Goal: Find specific page/section: Find specific page/section

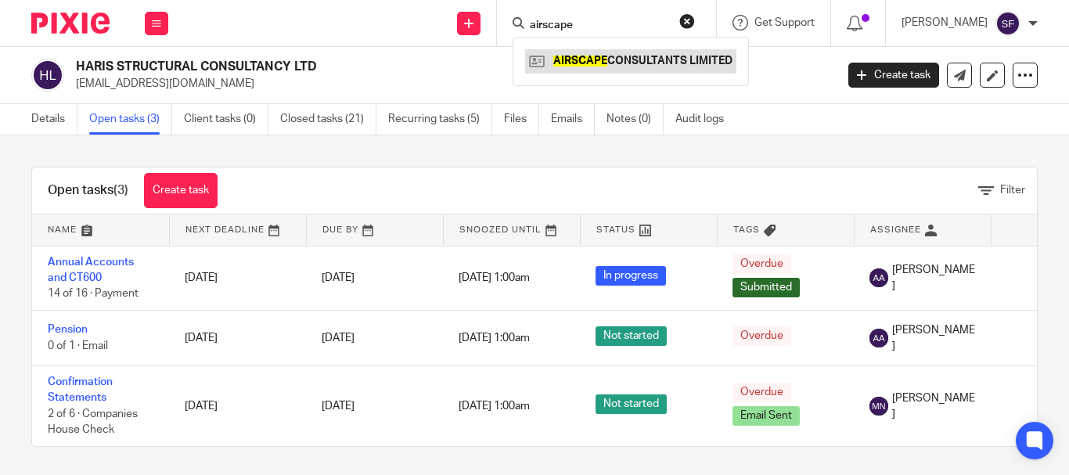
type input "airscape"
click at [609, 65] on link at bounding box center [630, 60] width 211 height 23
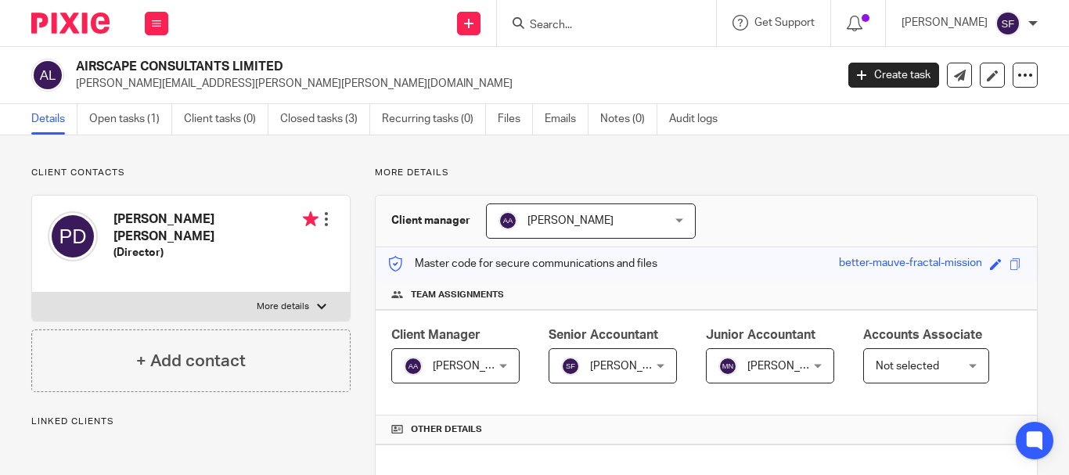
drag, startPoint x: 77, startPoint y: 63, endPoint x: 280, endPoint y: 64, distance: 202.6
click at [280, 64] on h2 "AIRSCAPE CONSULTANTS LIMITED" at bounding box center [375, 67] width 599 height 16
copy h2 "AIRSCAPE CONSULTANTS LIMITED"
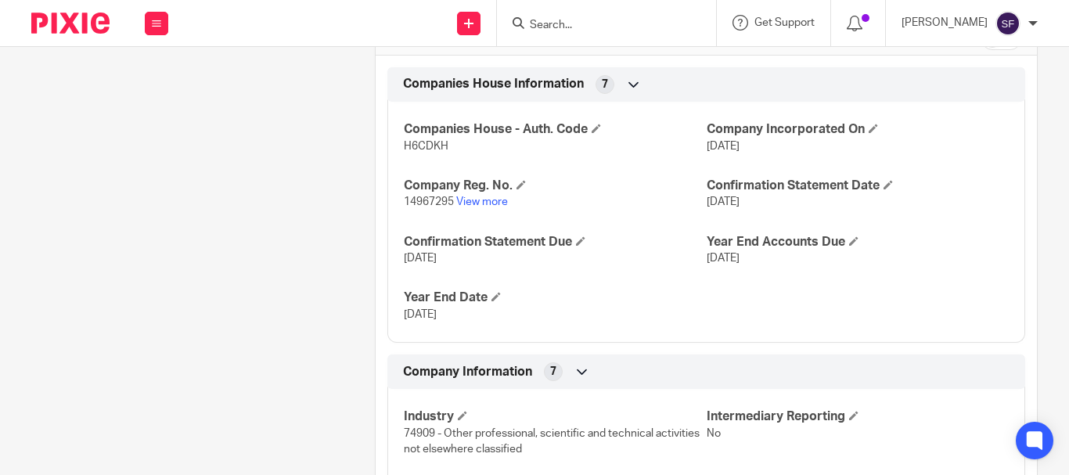
scroll to position [391, 0]
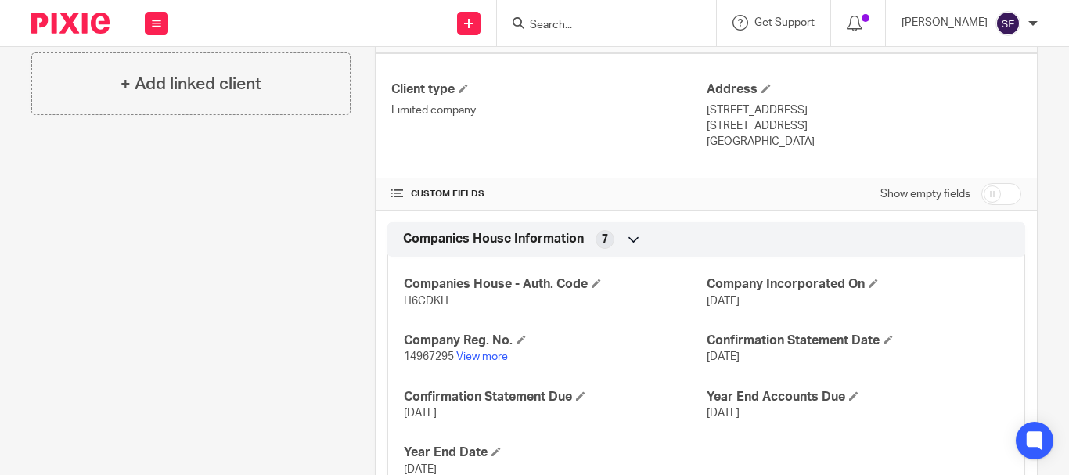
click at [991, 205] on input "checkbox" at bounding box center [1001, 194] width 40 height 22
checkbox input "true"
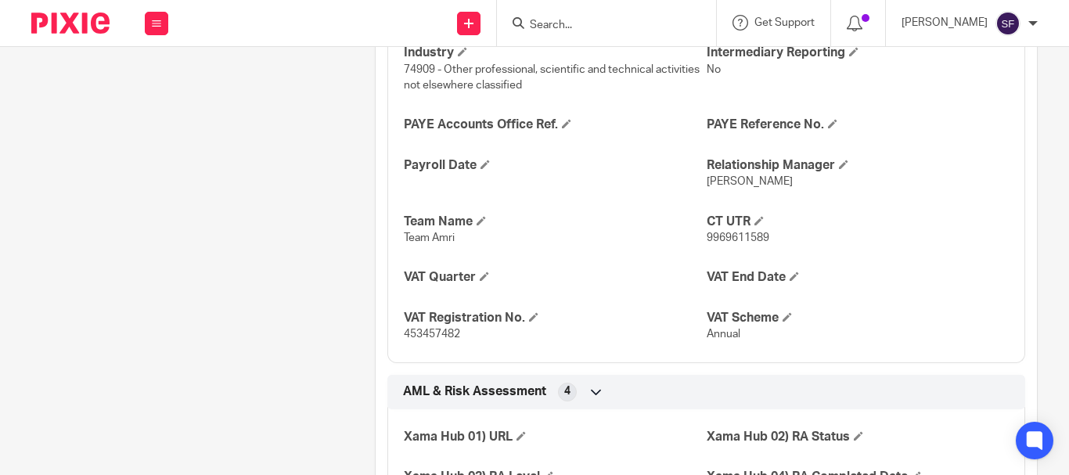
scroll to position [1017, 0]
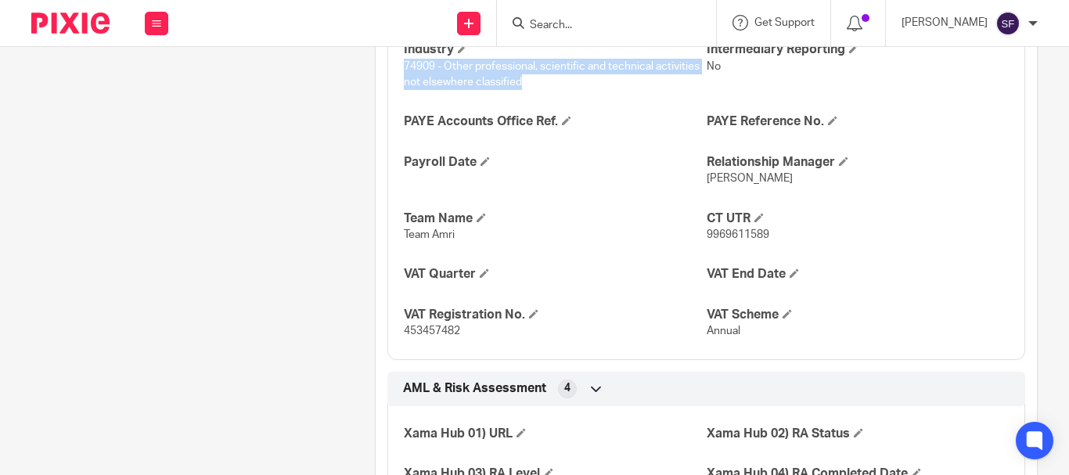
drag, startPoint x: 400, startPoint y: 137, endPoint x: 520, endPoint y: 162, distance: 123.1
click at [520, 91] on p "74909 - Other professional, scientific and technical activities not elsewhere c…" at bounding box center [555, 75] width 302 height 32
copy span "74909 - Other professional, scientific and technical activities not elsewhere c…"
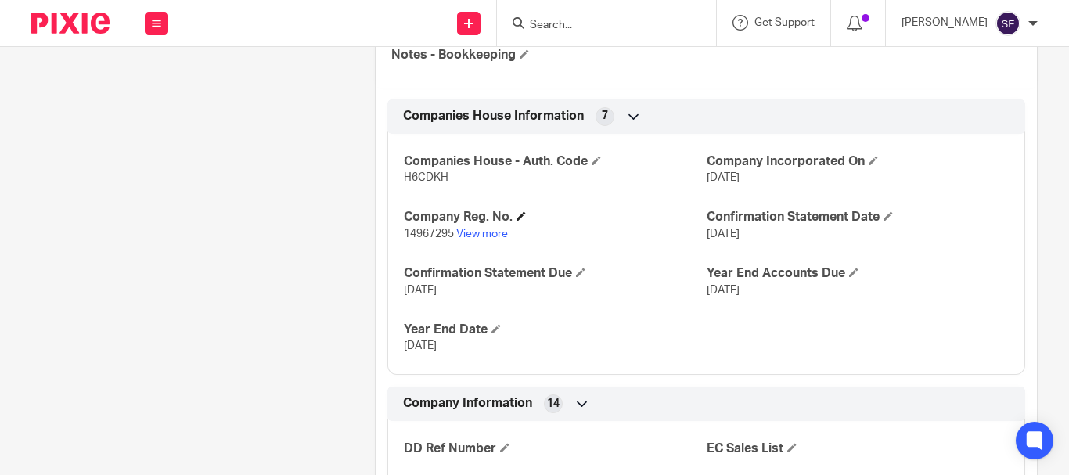
scroll to position [704, 0]
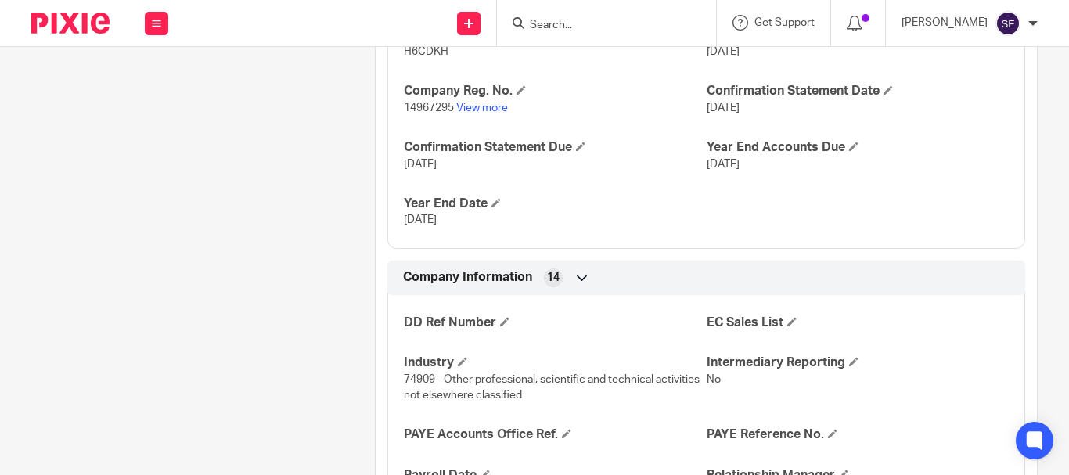
click at [412, 113] on span "14967295" at bounding box center [429, 107] width 50 height 11
copy p "14967295"
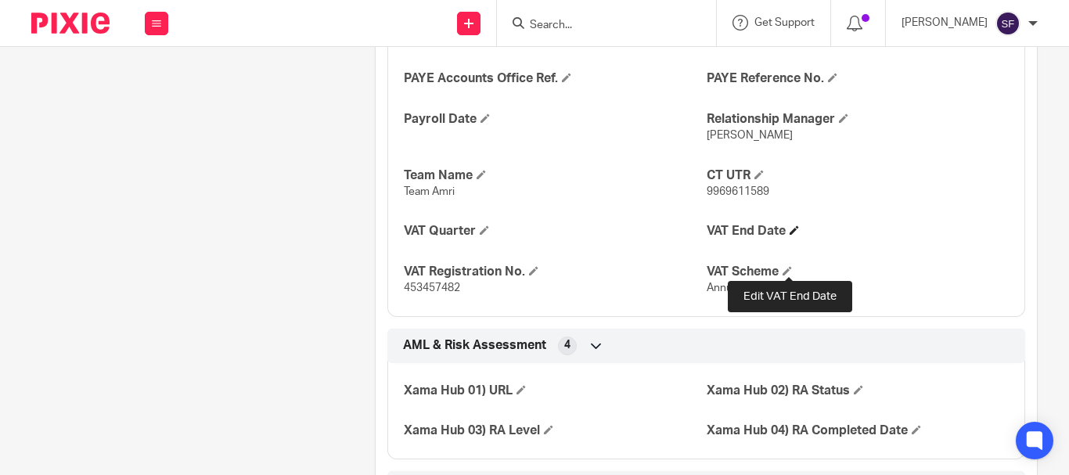
scroll to position [1095, 0]
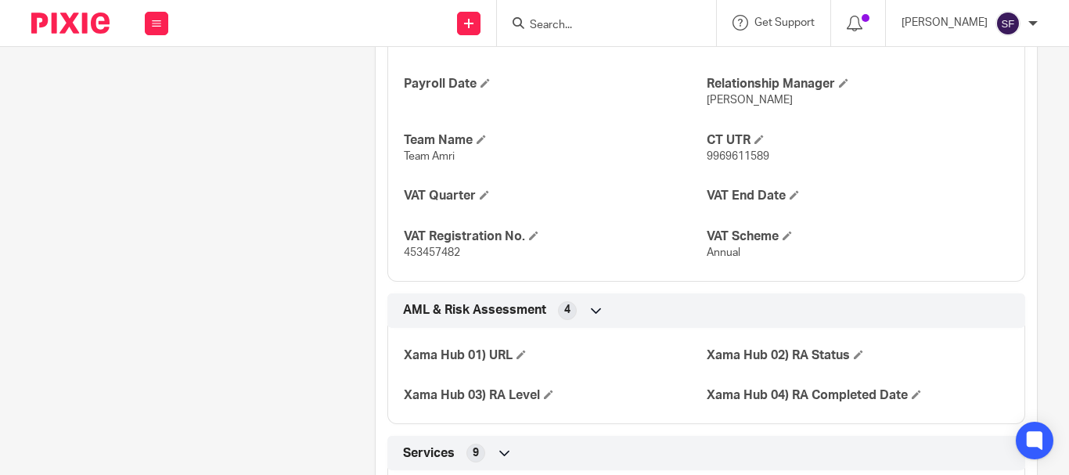
click at [714, 162] on span "9969611589" at bounding box center [738, 156] width 63 height 11
copy span "9969611589"
click at [426, 258] on span "453457482" at bounding box center [432, 252] width 56 height 11
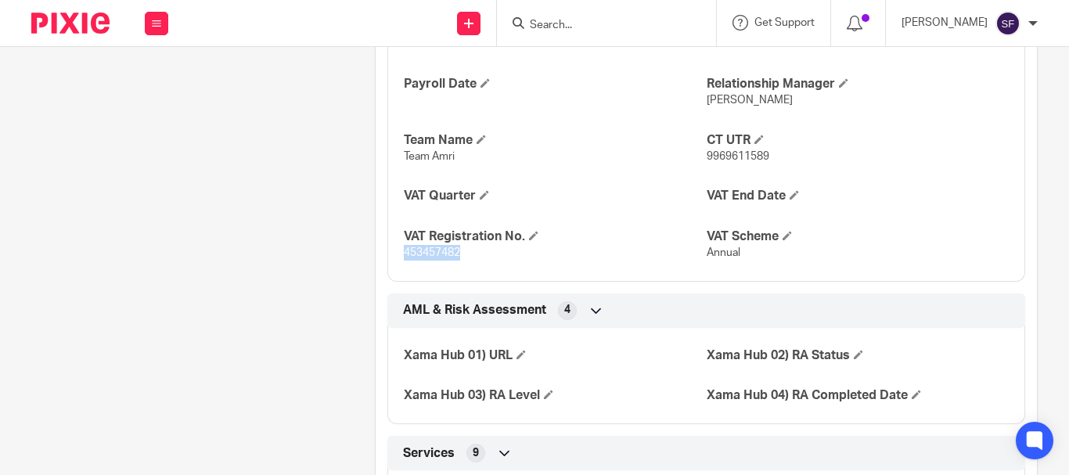
copy span "453457482"
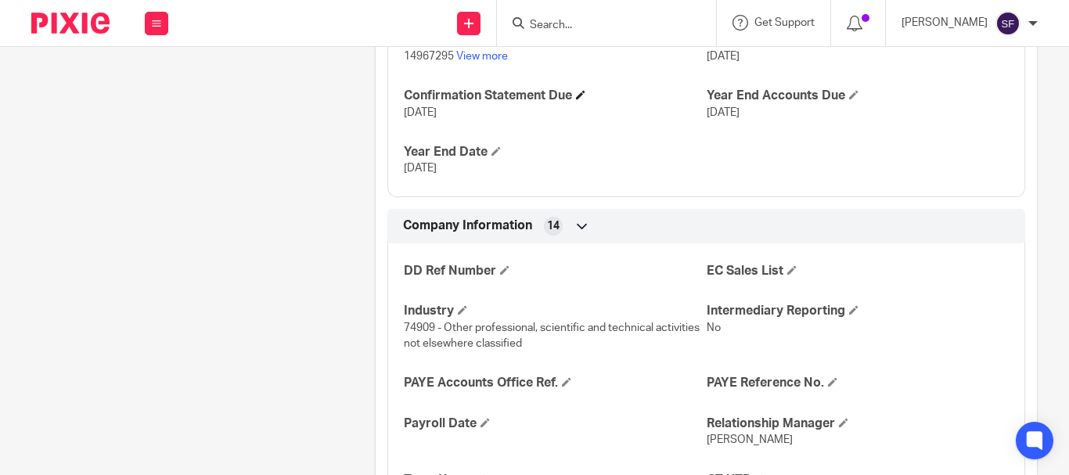
scroll to position [704, 0]
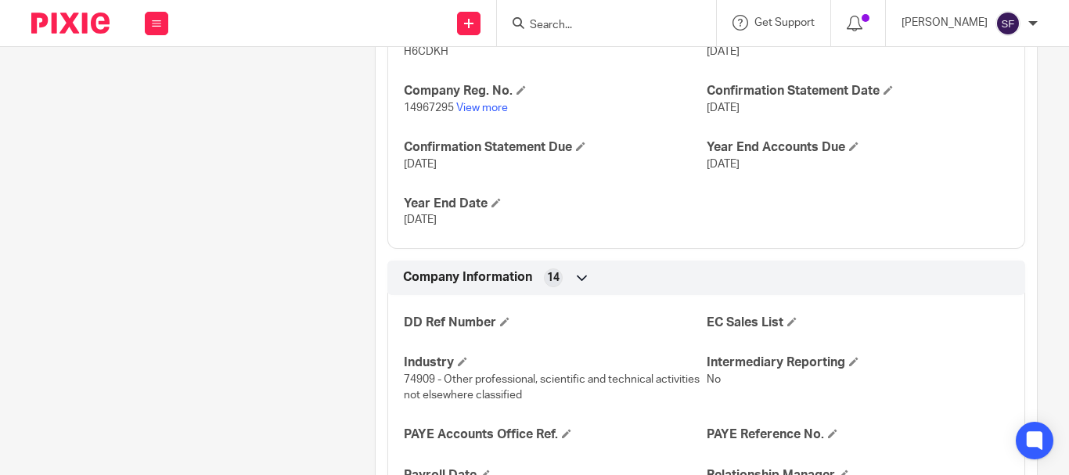
click at [415, 57] on span "H6CDKH" at bounding box center [426, 51] width 45 height 11
copy span "H6CDKH"
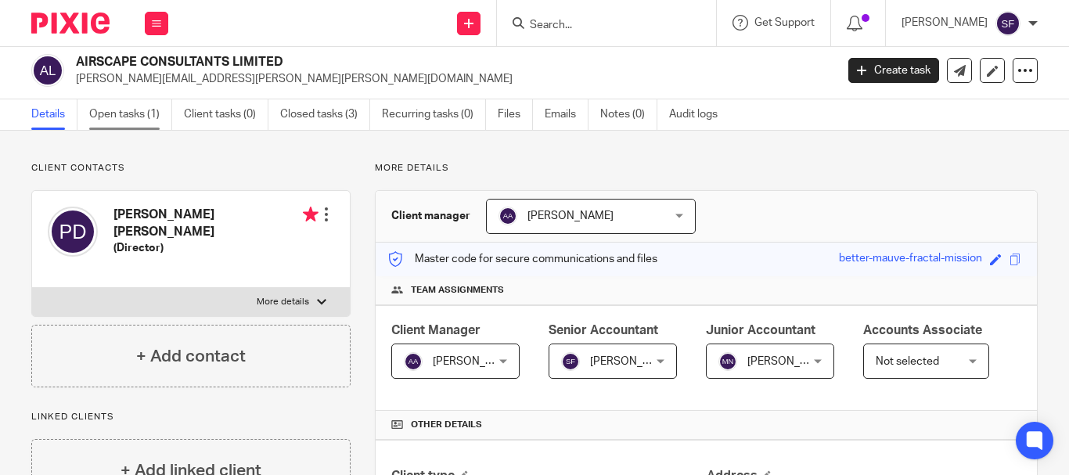
scroll to position [0, 0]
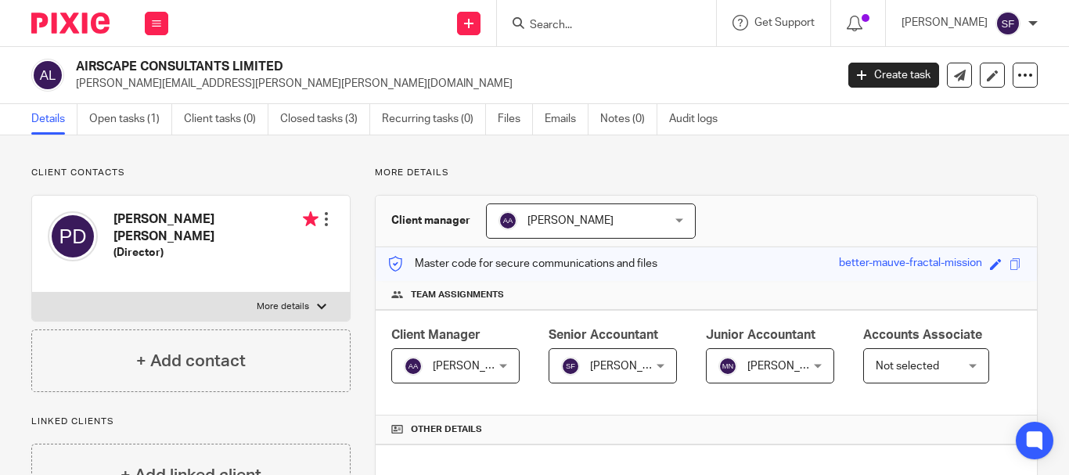
drag, startPoint x: 70, startPoint y: 63, endPoint x: 283, endPoint y: 63, distance: 212.8
click at [283, 63] on div "AIRSCAPE CONSULTANTS LIMITED peter.pryse.davies@gmail.com" at bounding box center [427, 75] width 793 height 33
copy h2 "AIRSCAPE CONSULTANTS LIMITED"
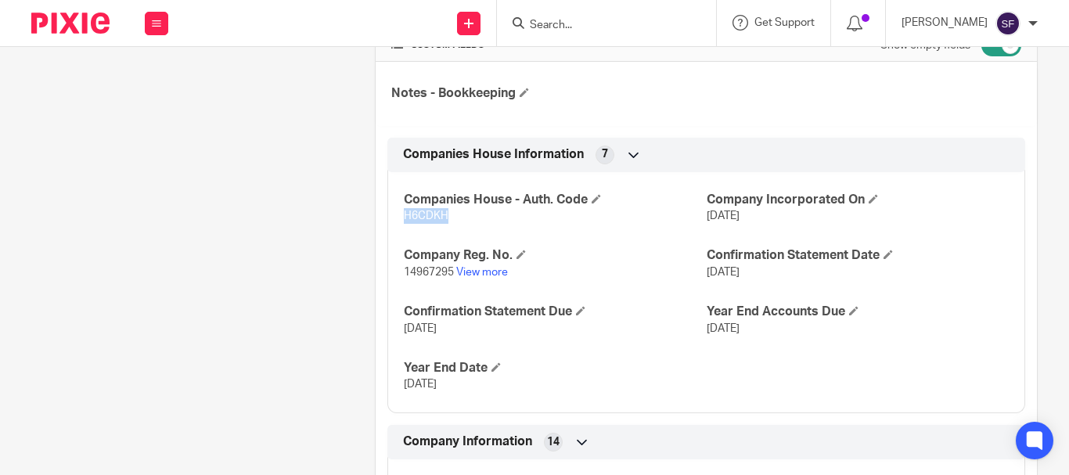
scroll to position [626, 0]
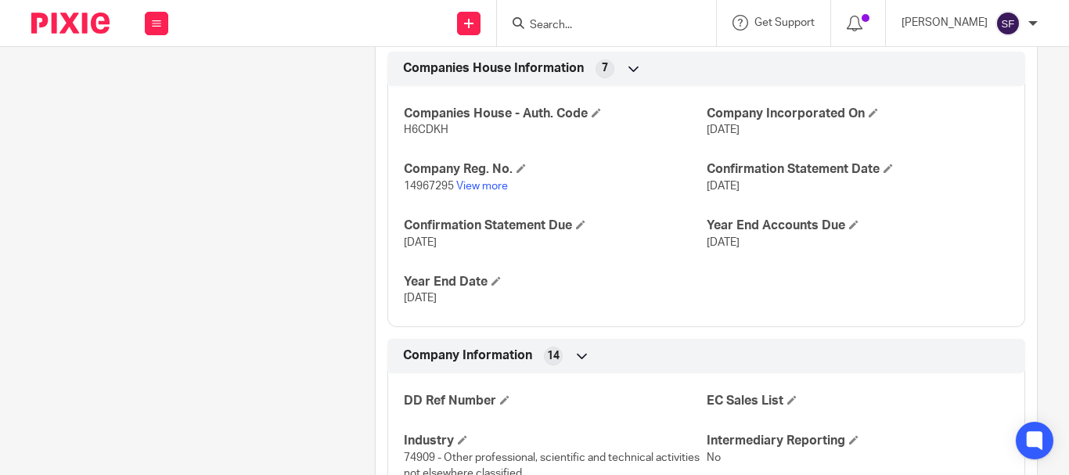
click at [438, 135] on span "H6CDKH" at bounding box center [426, 129] width 45 height 11
copy span "H6CDKH"
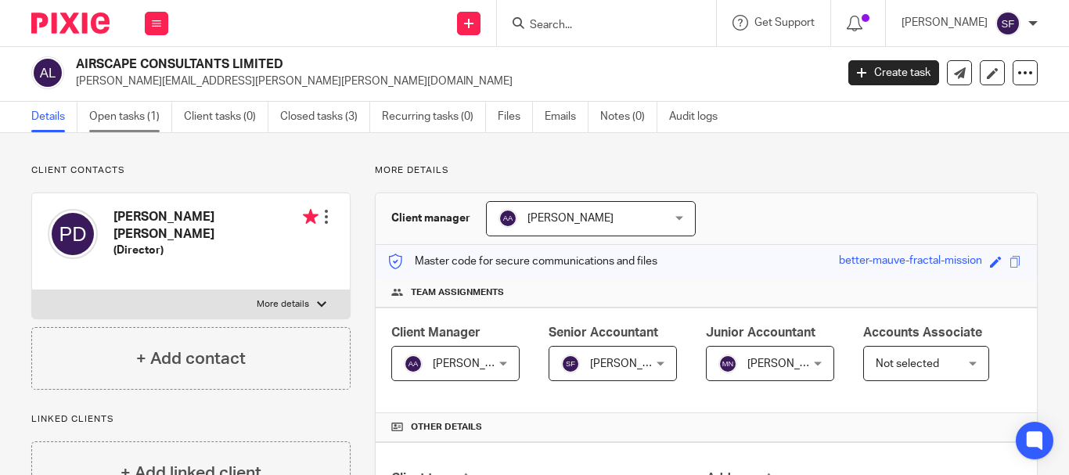
scroll to position [0, 0]
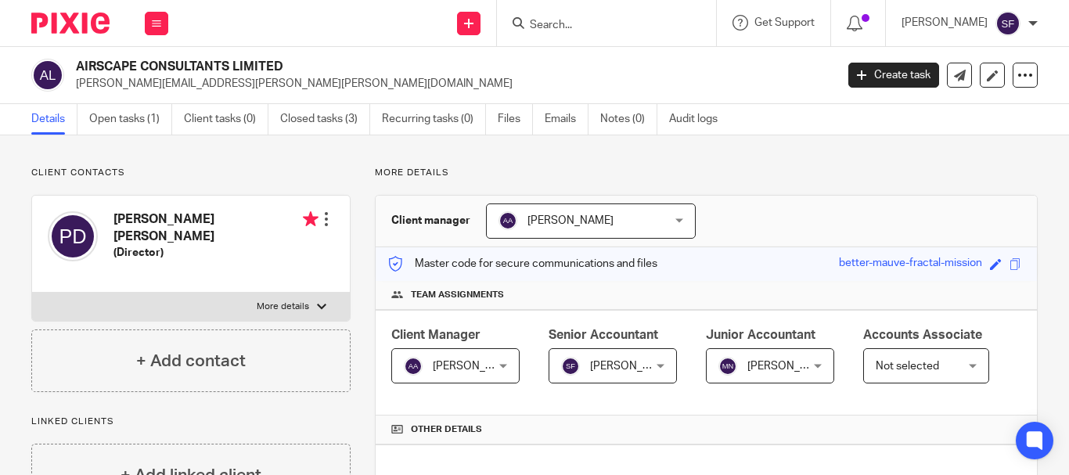
drag, startPoint x: 77, startPoint y: 65, endPoint x: 351, endPoint y: 63, distance: 273.8
click at [351, 63] on h2 "AIRSCAPE CONSULTANTS LIMITED" at bounding box center [375, 67] width 599 height 16
copy h2 "AIRSCAPE CONSULTANTS LIMITED"
click at [364, 52] on div "AIRSCAPE CONSULTANTS LIMITED peter.pryse.davies@gmail.com Create task Update fr…" at bounding box center [534, 75] width 1069 height 57
